Goal: Transaction & Acquisition: Purchase product/service

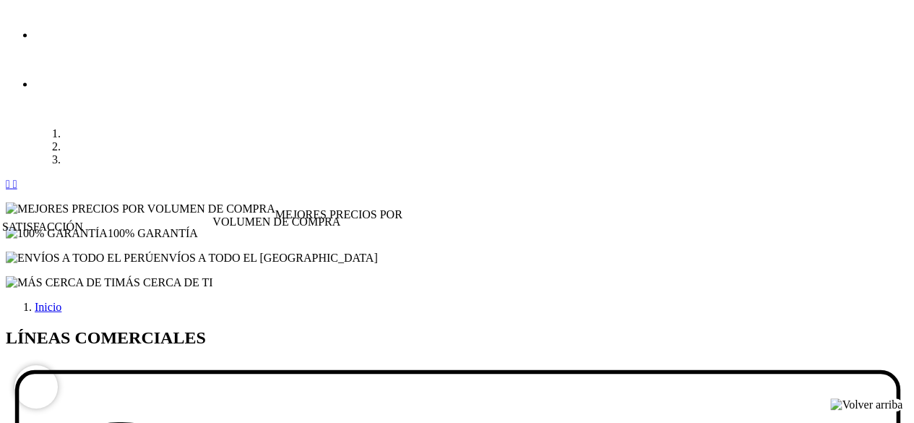
scroll to position [1619, 0]
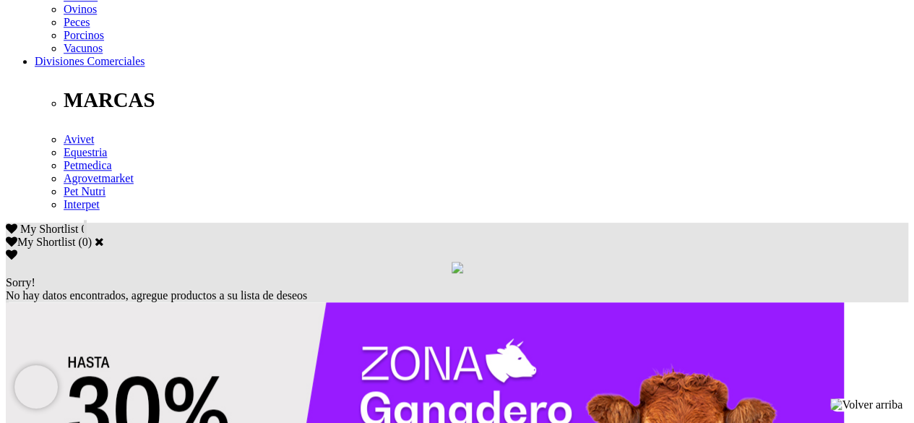
scroll to position [731, 0]
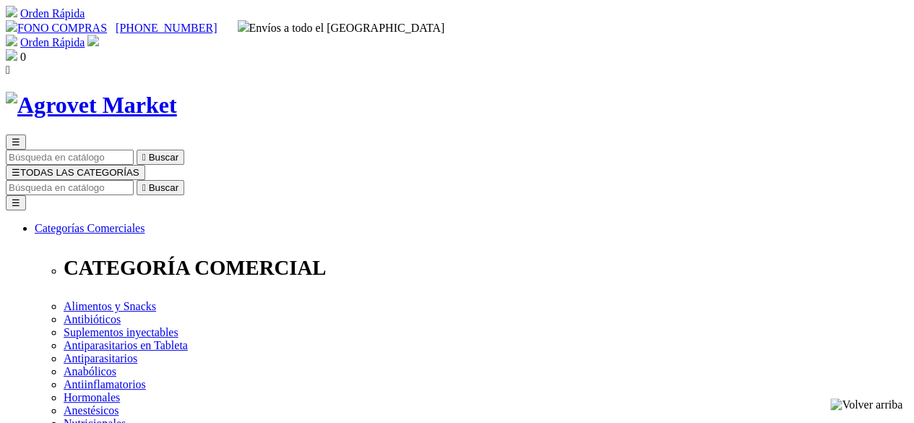
select select "0"
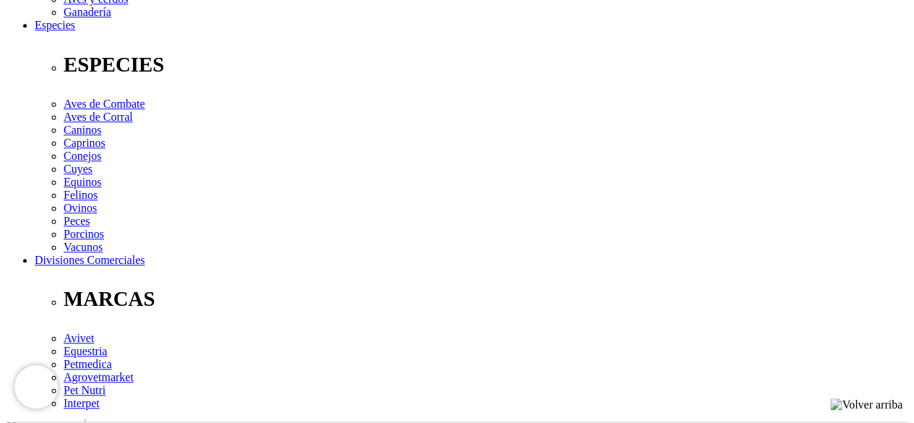
scroll to position [540, 0]
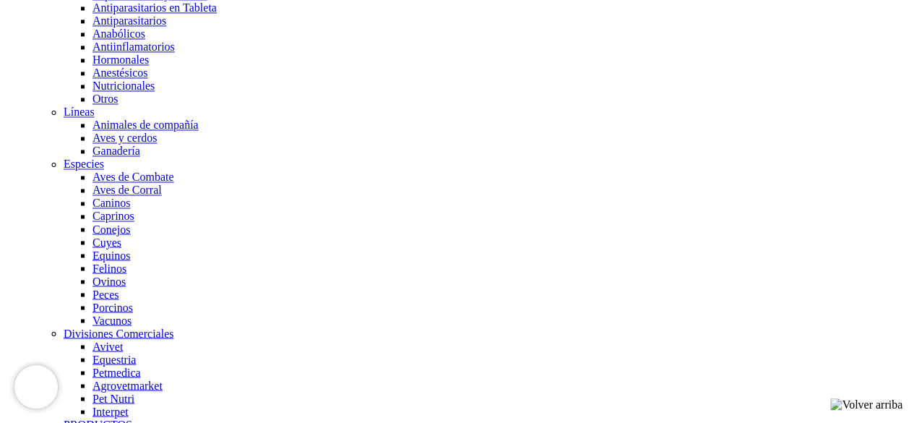
scroll to position [1187, 0]
